Goal: Find contact information: Find contact information

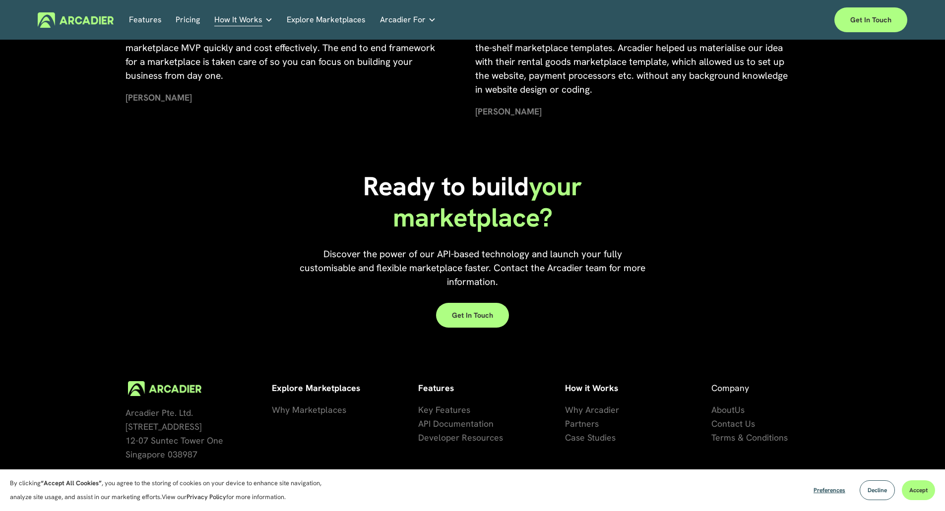
scroll to position [2236, 0]
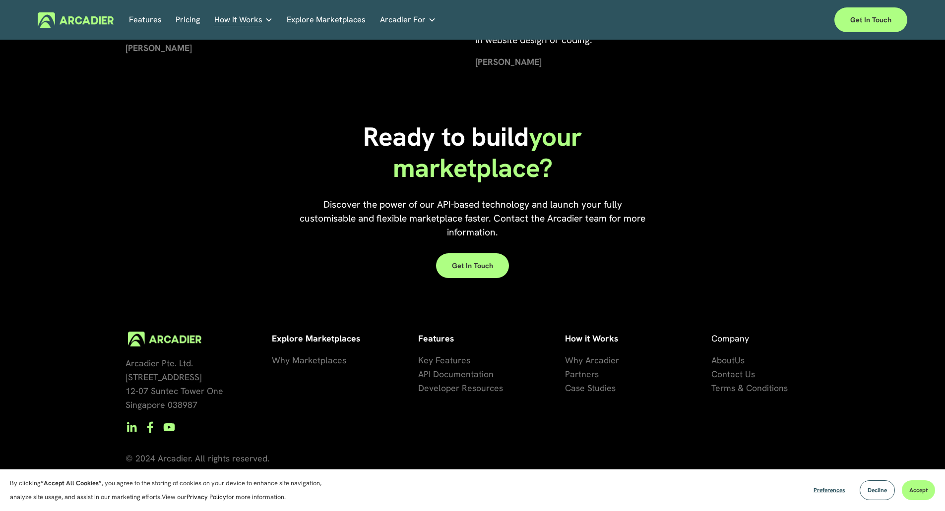
click at [741, 362] on span "Us" at bounding box center [739, 360] width 10 height 11
click at [722, 377] on span "Contact Us" at bounding box center [733, 373] width 44 height 11
click at [727, 363] on span "About" at bounding box center [722, 360] width 23 height 11
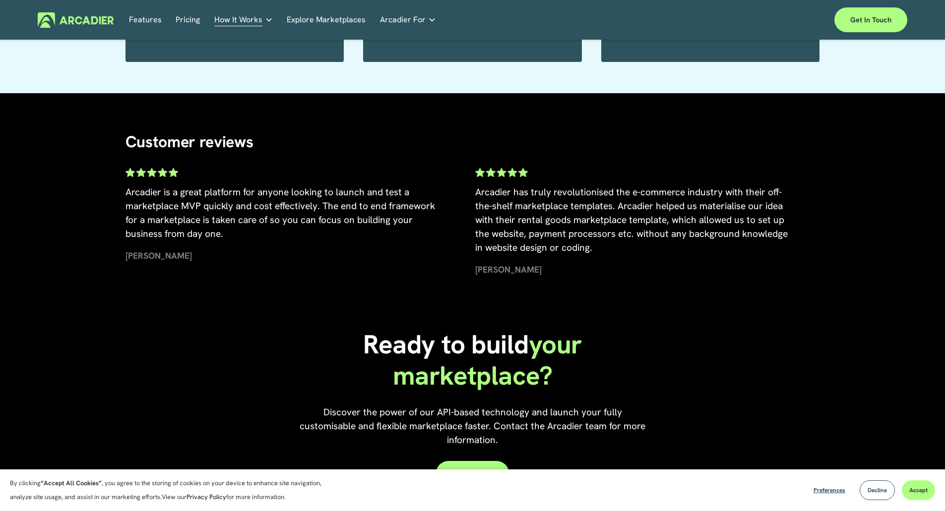
scroll to position [2236, 0]
